Goal: Information Seeking & Learning: Learn about a topic

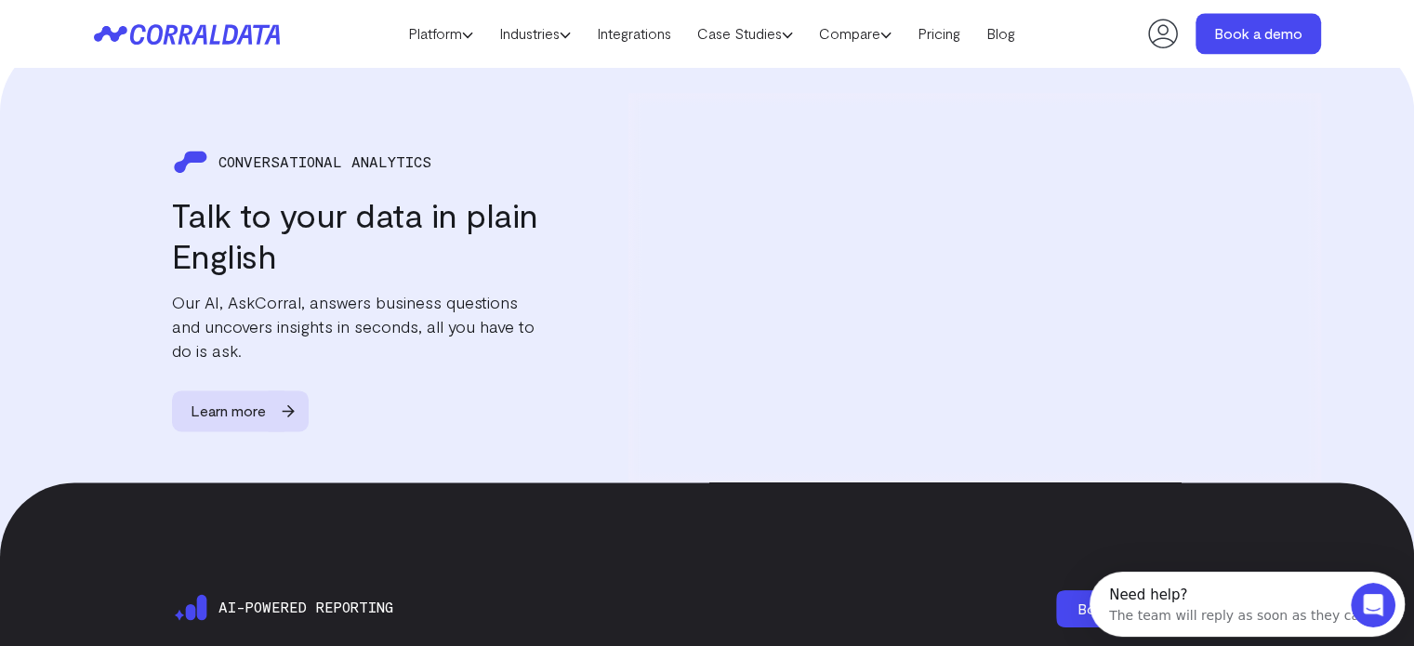
scroll to position [1987, 0]
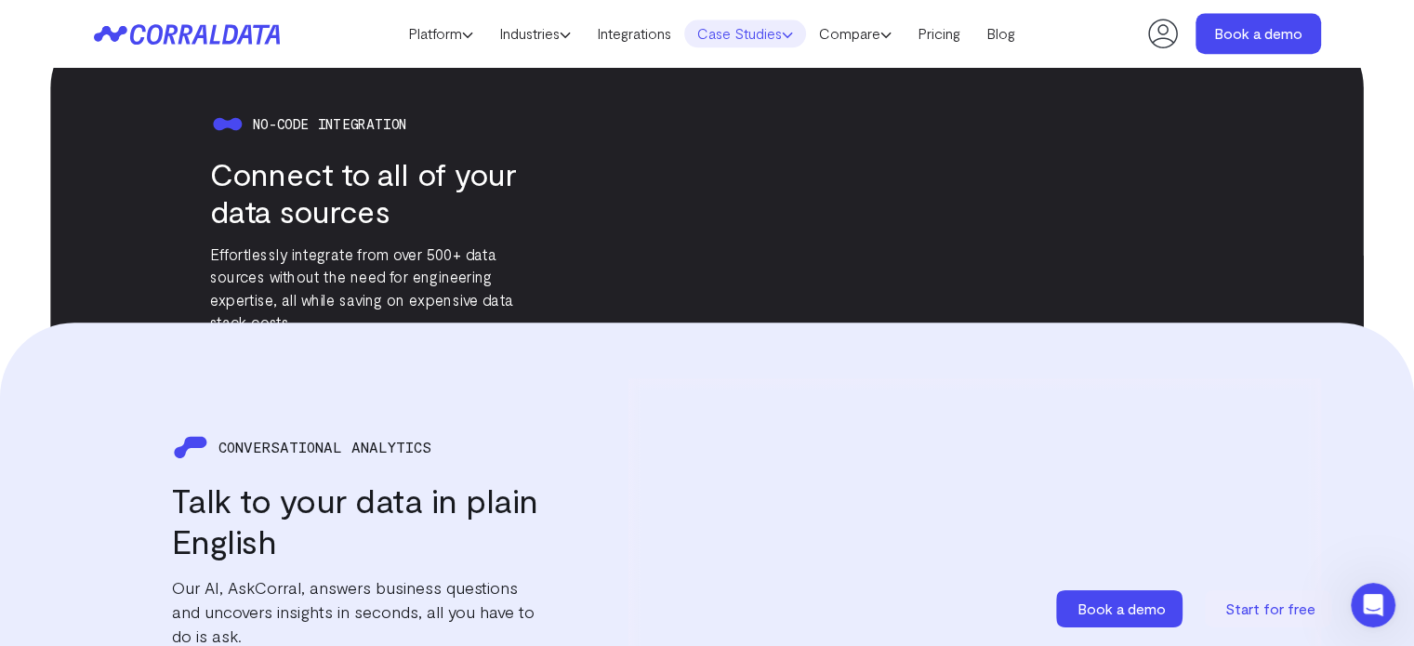
click at [773, 42] on link "Case Studies" at bounding box center [745, 34] width 122 height 28
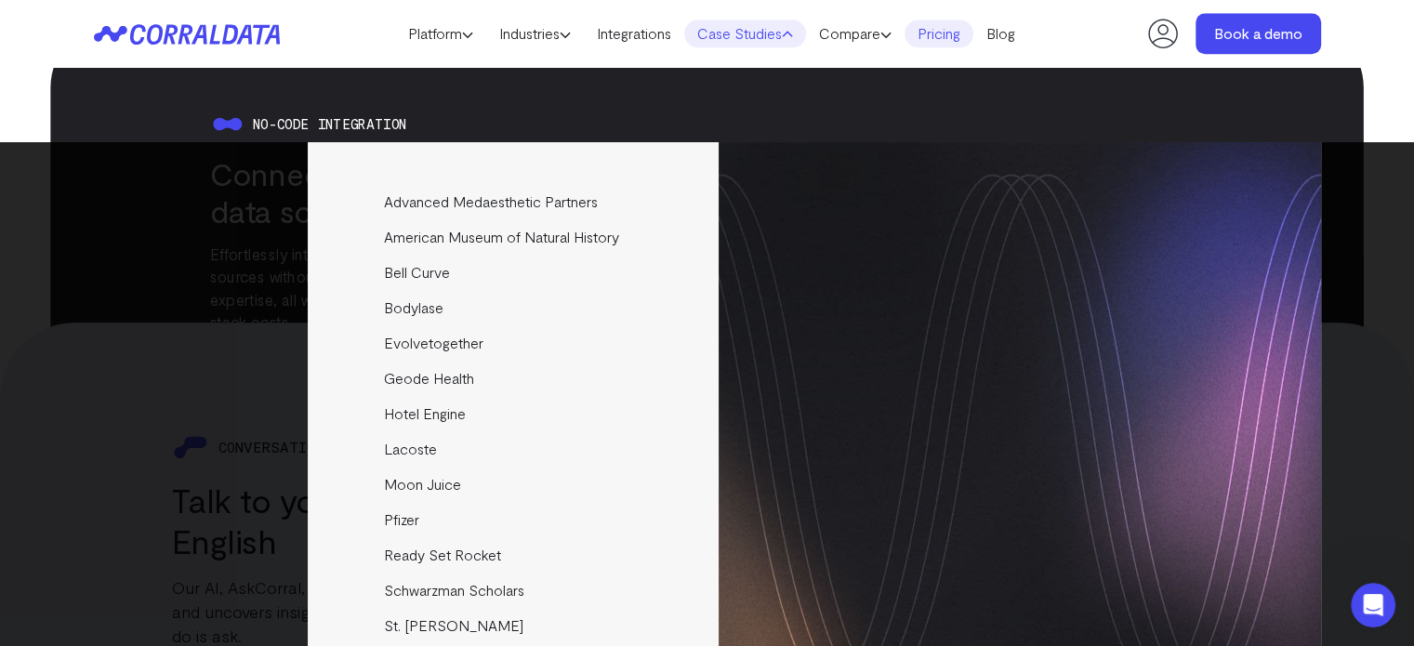
click at [933, 34] on link "Pricing" at bounding box center [938, 34] width 69 height 28
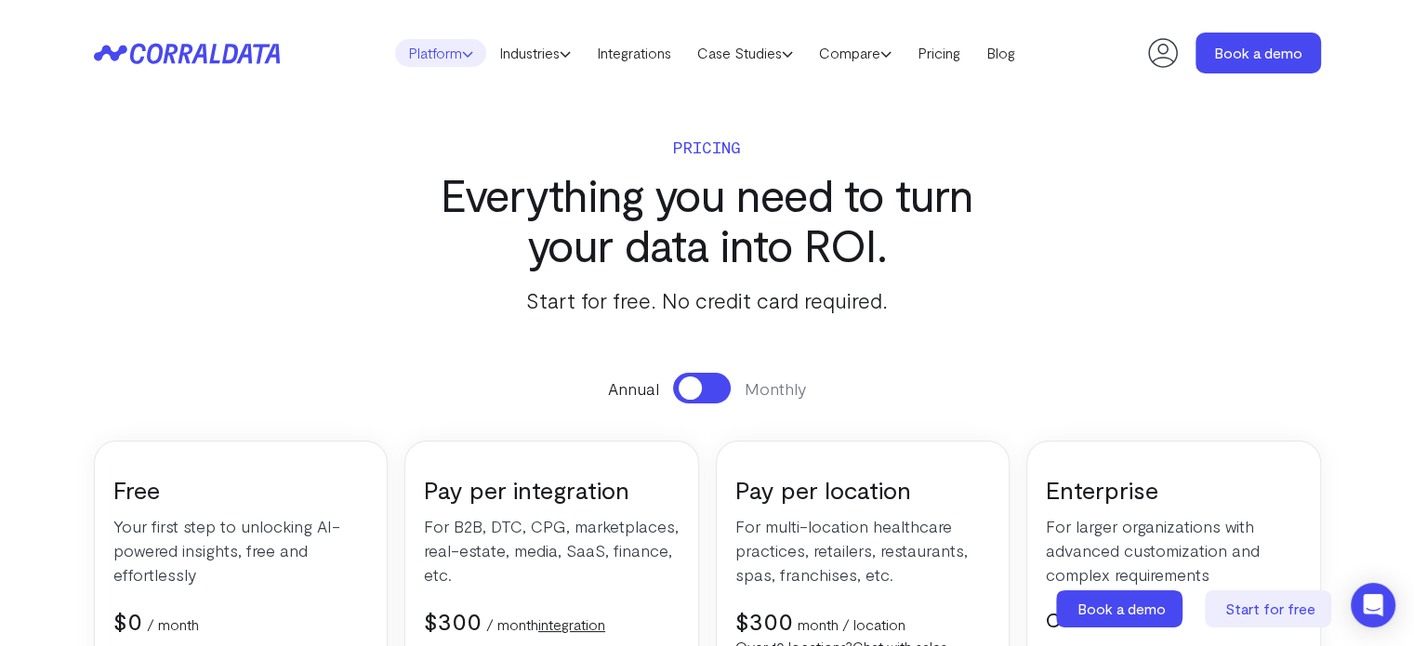
click at [435, 51] on link "Platform" at bounding box center [440, 53] width 91 height 28
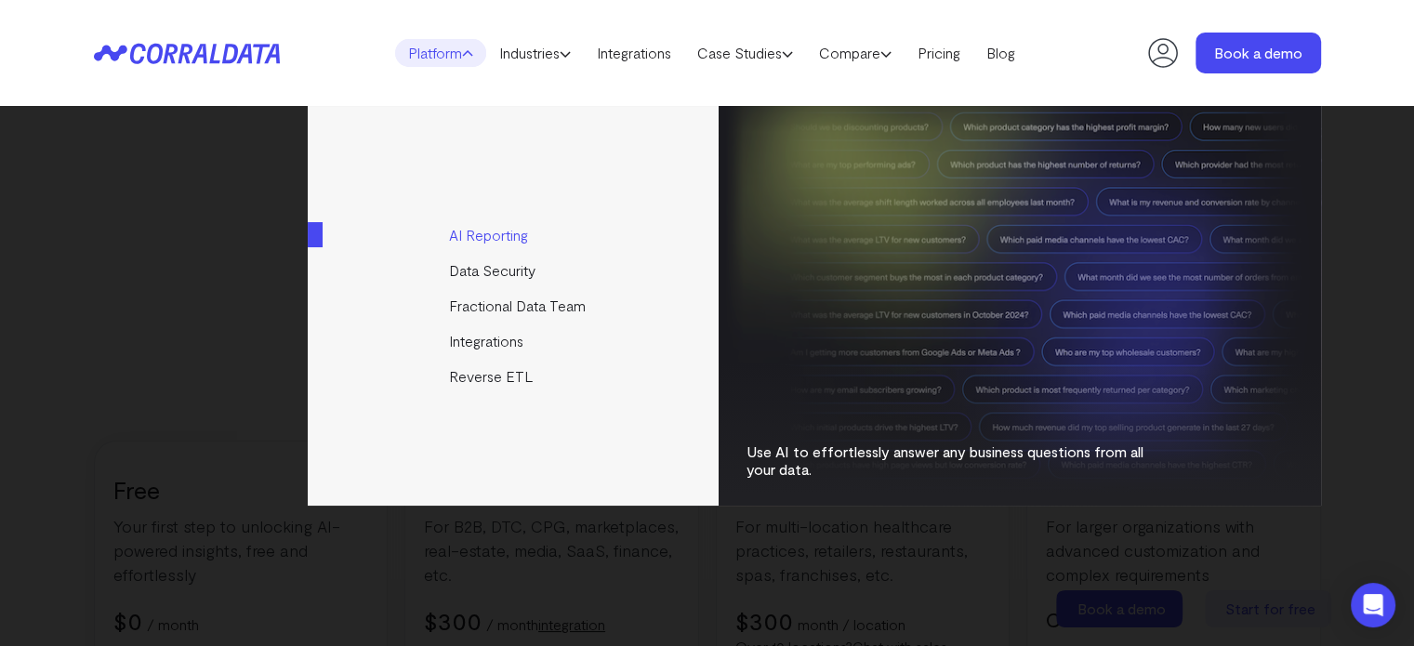
click at [503, 233] on link "AI Reporting" at bounding box center [515, 234] width 414 height 35
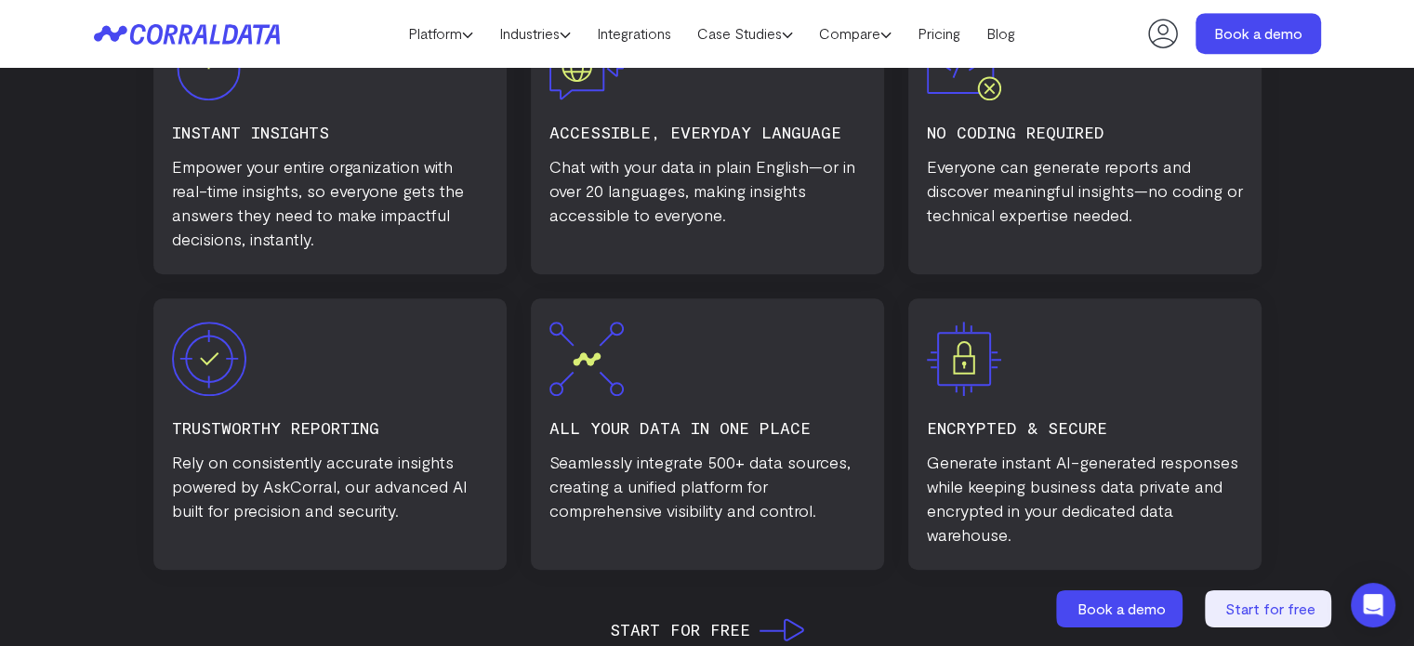
scroll to position [1190, 0]
